Goal: Information Seeking & Learning: Learn about a topic

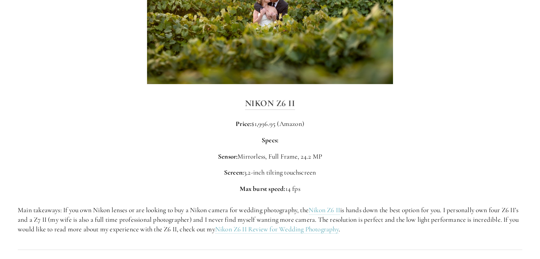
scroll to position [1065, 0]
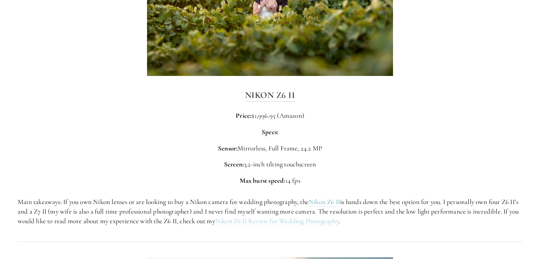
click at [305, 220] on link "Nikon Z6 II Review for Wedding Photography" at bounding box center [277, 221] width 124 height 9
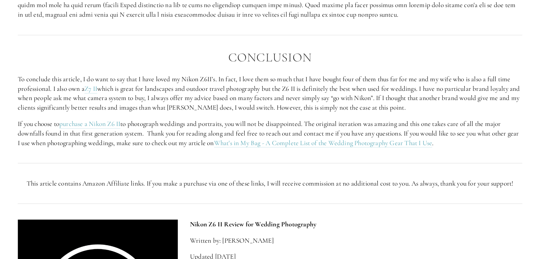
scroll to position [1221, 0]
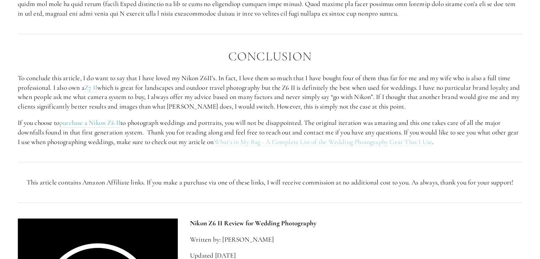
click at [355, 146] on link "What's in My Bag - A Complete List of the Wedding Photography Gear That I Use" at bounding box center [323, 141] width 218 height 9
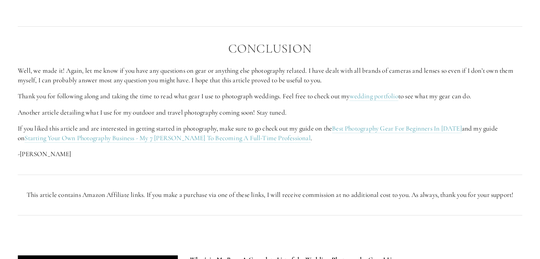
scroll to position [3110, 0]
click at [163, 133] on link "Starting Your Own Photography Business - My 7 [PERSON_NAME] To Becoming A Full-…" at bounding box center [167, 137] width 286 height 9
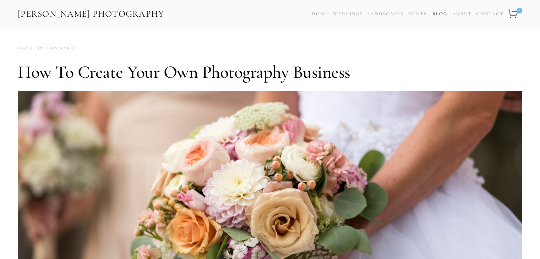
click at [440, 14] on link "Blog" at bounding box center [439, 14] width 15 height 10
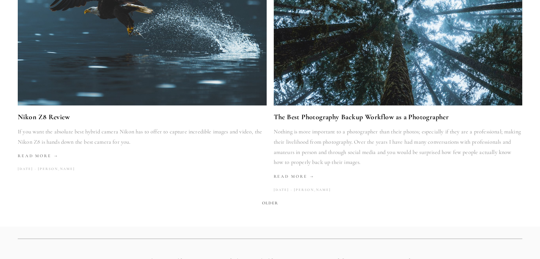
scroll to position [1173, 0]
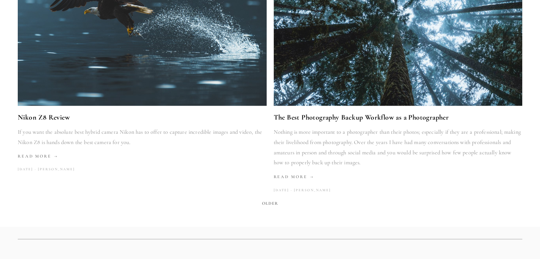
click at [268, 202] on span "Older" at bounding box center [270, 203] width 22 height 10
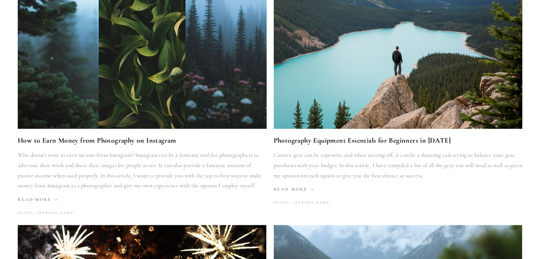
scroll to position [170, 0]
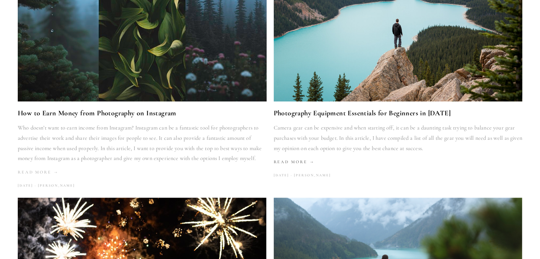
click at [40, 167] on link "Read More" at bounding box center [142, 172] width 249 height 10
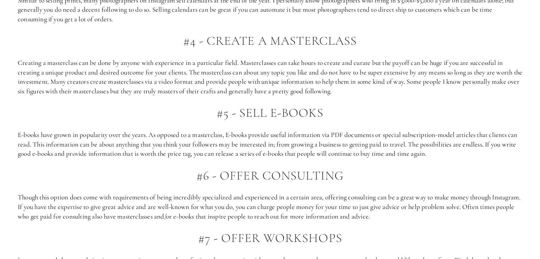
scroll to position [767, 0]
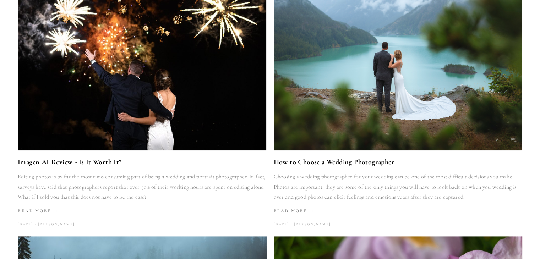
scroll to position [398, 0]
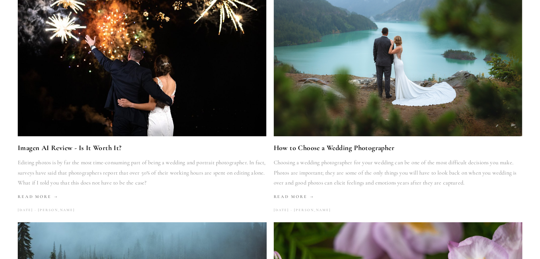
click at [53, 148] on link "Imagen AI Review - Is It Worth It?" at bounding box center [142, 148] width 249 height 12
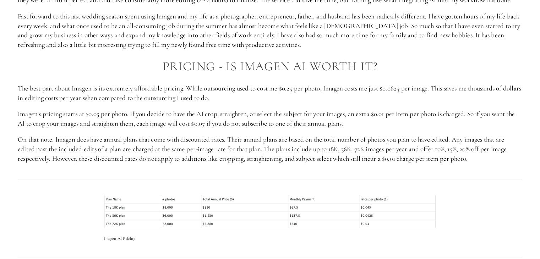
scroll to position [895, 0]
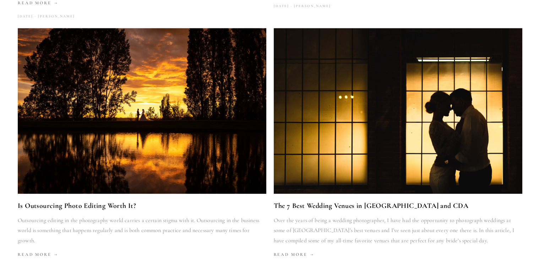
scroll to position [866, 0]
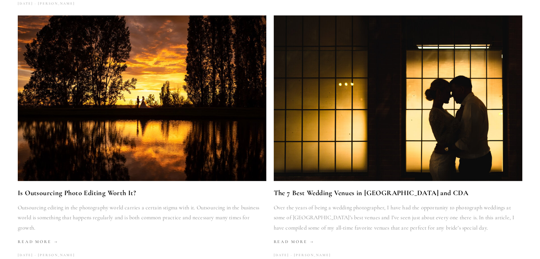
click at [91, 195] on link "Is Outsourcing Photo Editing Worth It?" at bounding box center [142, 193] width 249 height 12
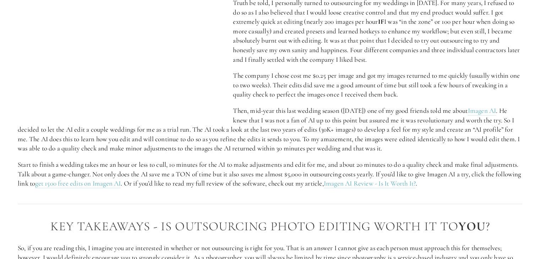
scroll to position [994, 0]
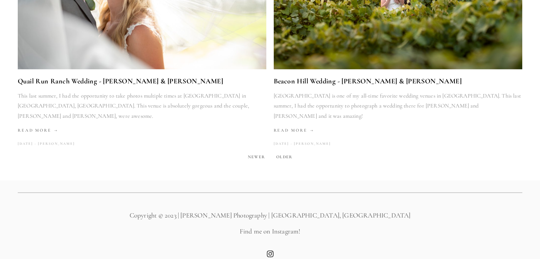
scroll to position [1216, 0]
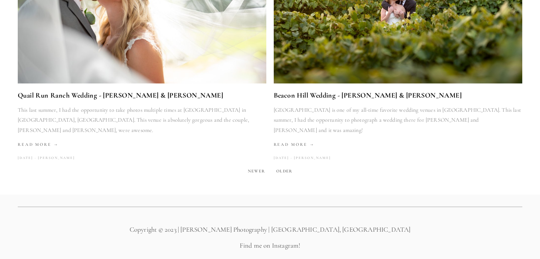
click at [287, 166] on span "Older" at bounding box center [284, 171] width 22 height 10
click at [282, 166] on span "Older" at bounding box center [284, 171] width 22 height 10
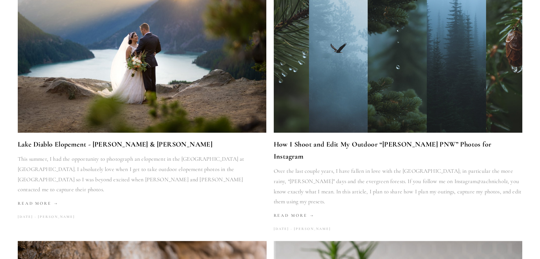
scroll to position [130, 0]
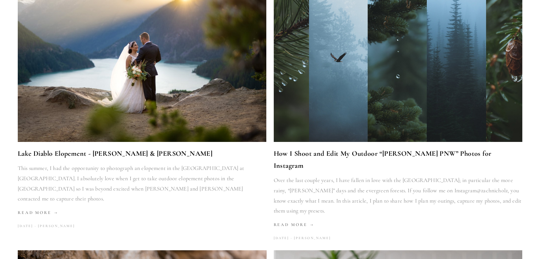
click at [296, 154] on link "How I Shoot and Edit My Outdoor “Moody PNW” Photos for Instagram" at bounding box center [398, 160] width 249 height 24
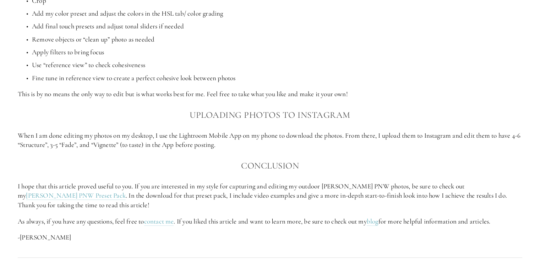
scroll to position [1335, 0]
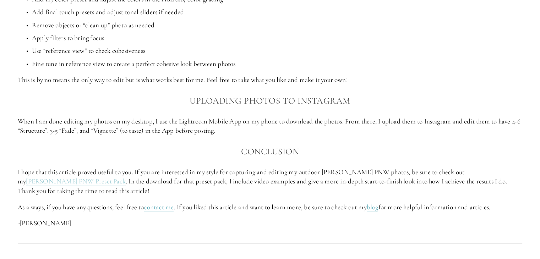
click at [126, 177] on link "Moody PNW Preset Pack" at bounding box center [76, 181] width 100 height 9
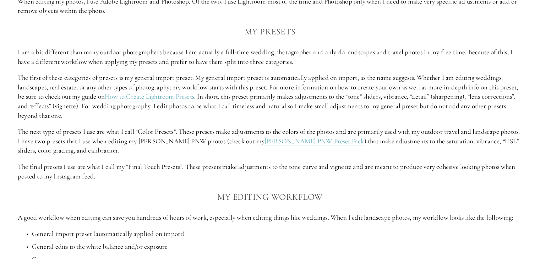
scroll to position [1051, 0]
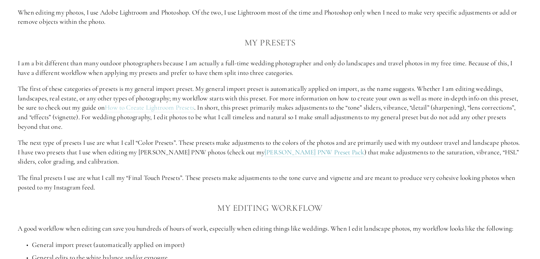
click at [182, 103] on link "How to Create Lightroom Presets" at bounding box center [149, 107] width 89 height 9
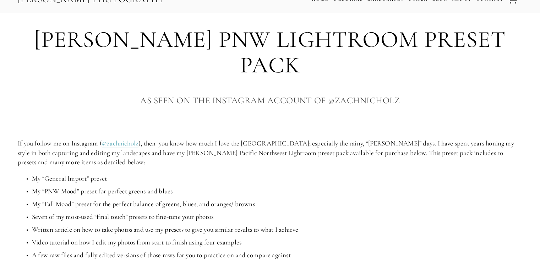
scroll to position [14, 0]
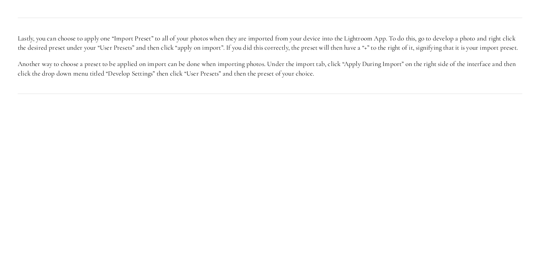
scroll to position [1875, 0]
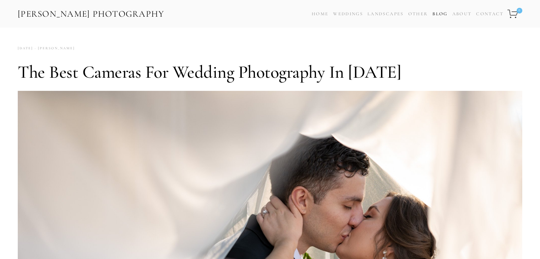
click at [443, 15] on link "Blog" at bounding box center [439, 14] width 15 height 10
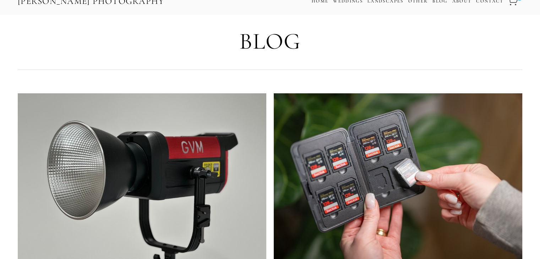
scroll to position [14, 0]
